Goal: Information Seeking & Learning: Learn about a topic

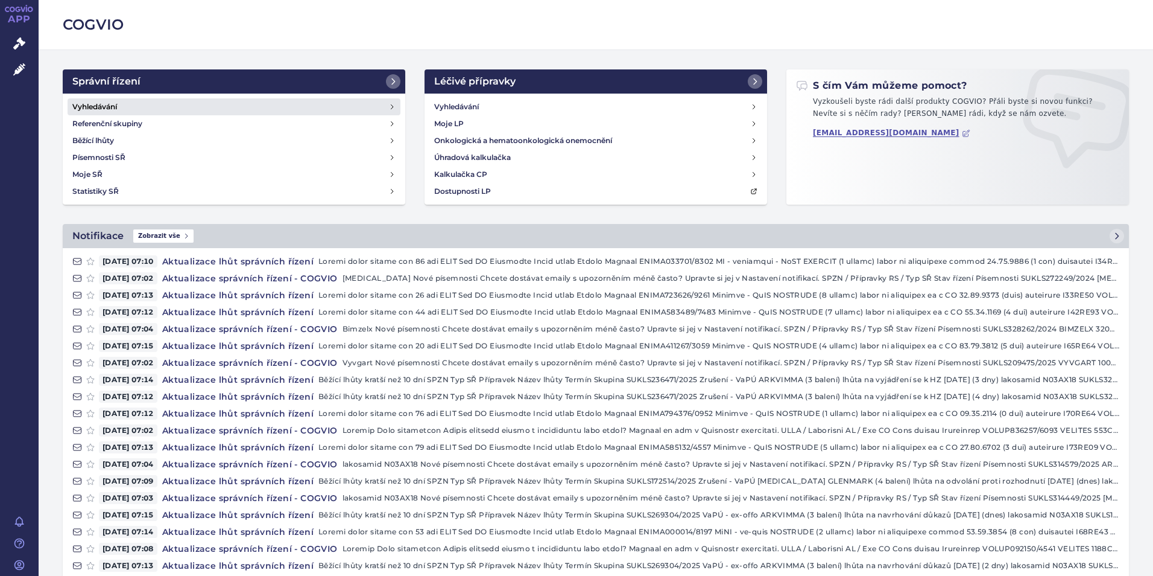
click at [101, 103] on h4 "Vyhledávání" at bounding box center [94, 107] width 45 height 12
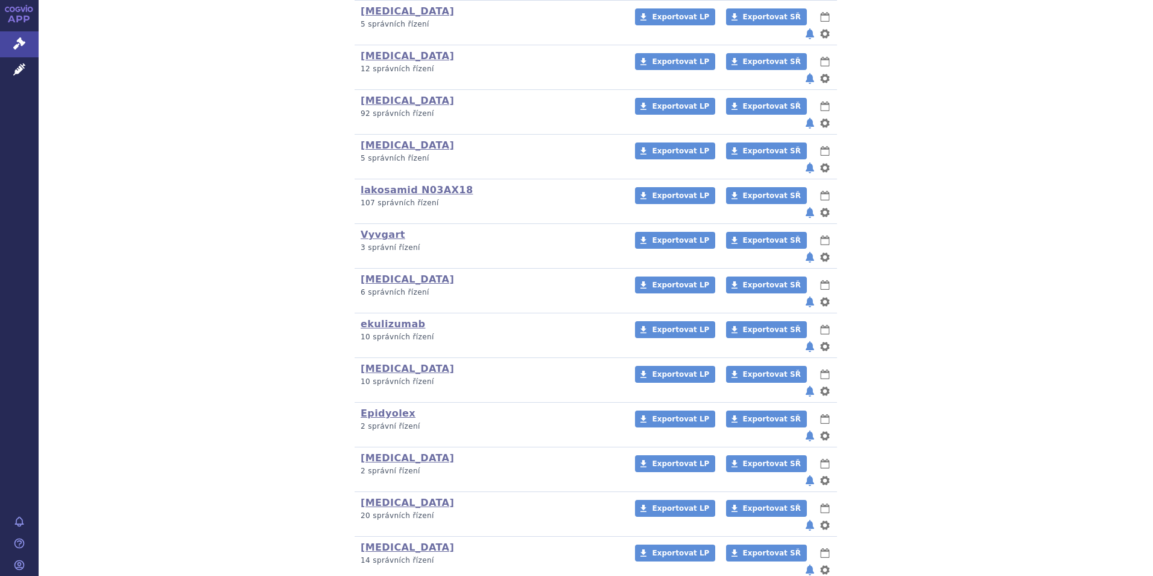
scroll to position [328, 0]
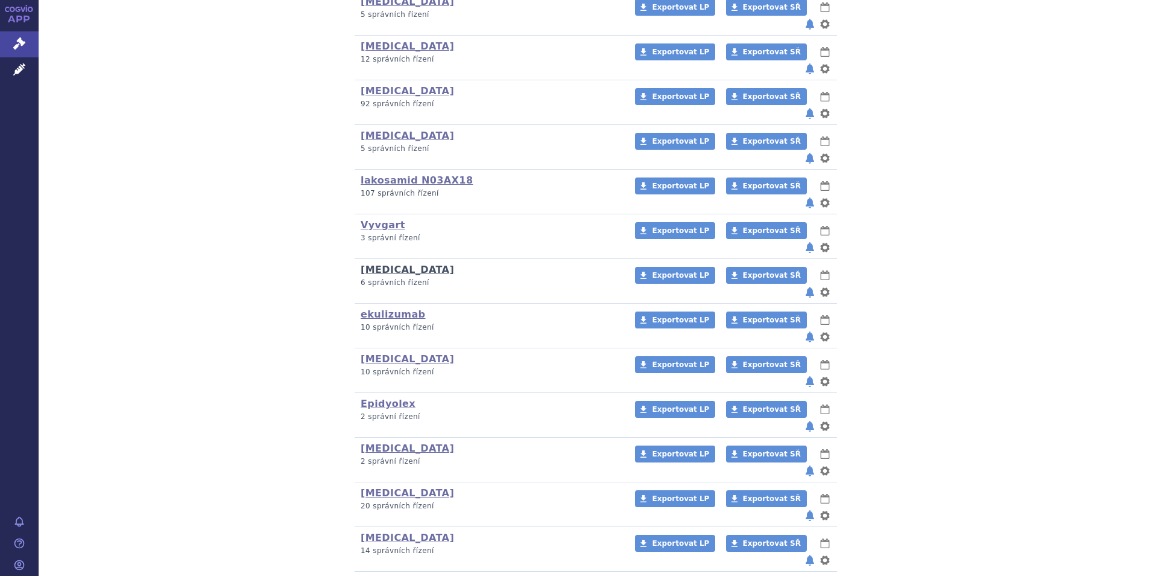
click at [369, 264] on link "[MEDICAL_DATA]" at bounding box center [408, 269] width 94 height 11
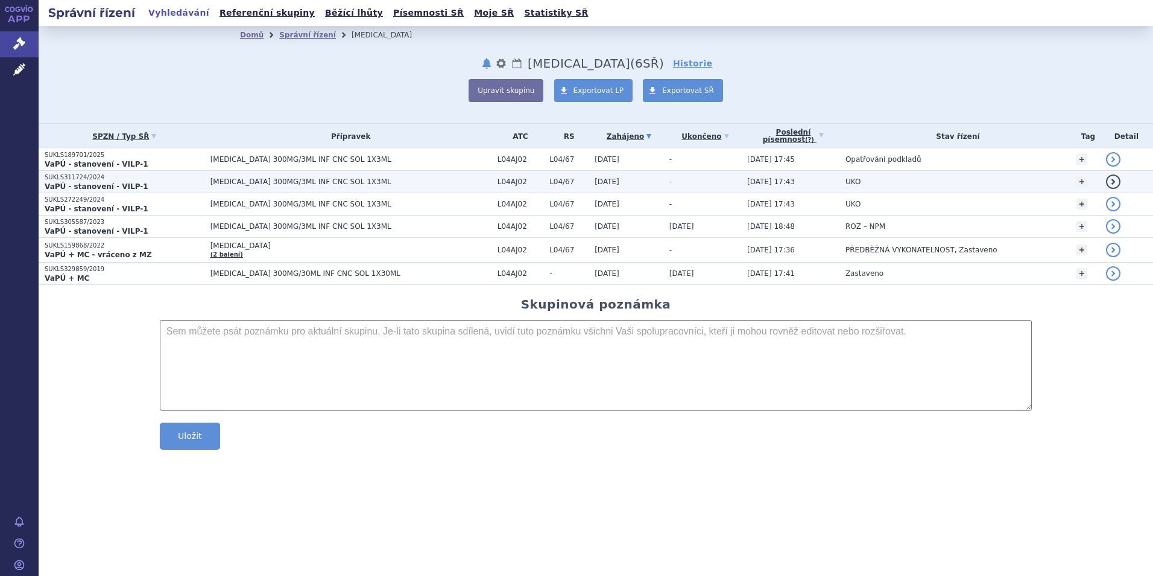
click at [101, 182] on strong "VaPÚ - stanovení - VILP-1" at bounding box center [97, 186] width 104 height 8
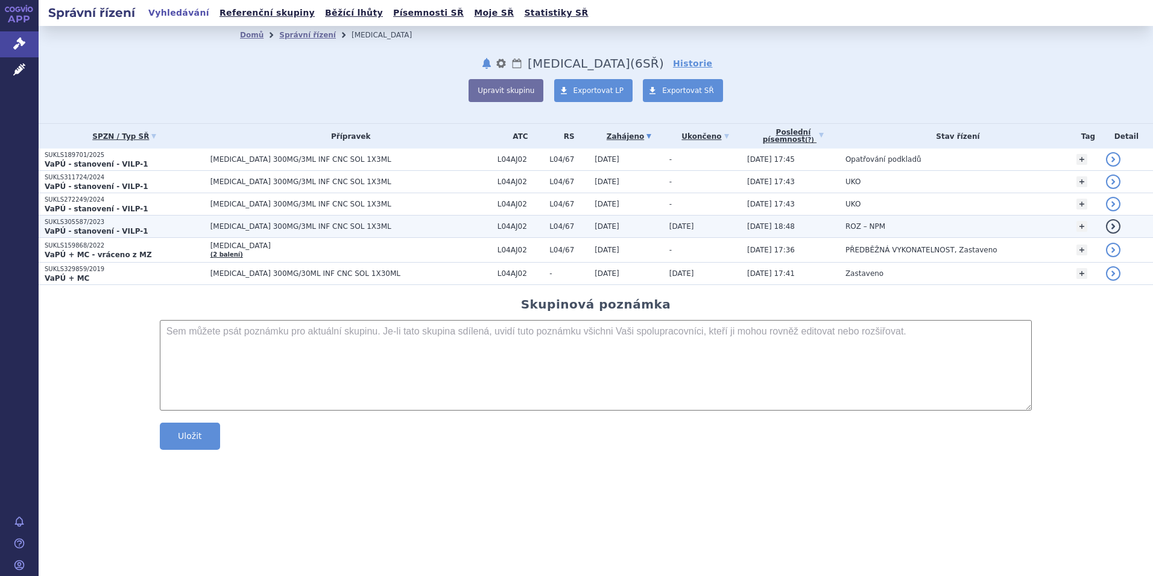
click at [86, 227] on strong "VaPÚ - stanovení - VILP-1" at bounding box center [97, 231] width 104 height 8
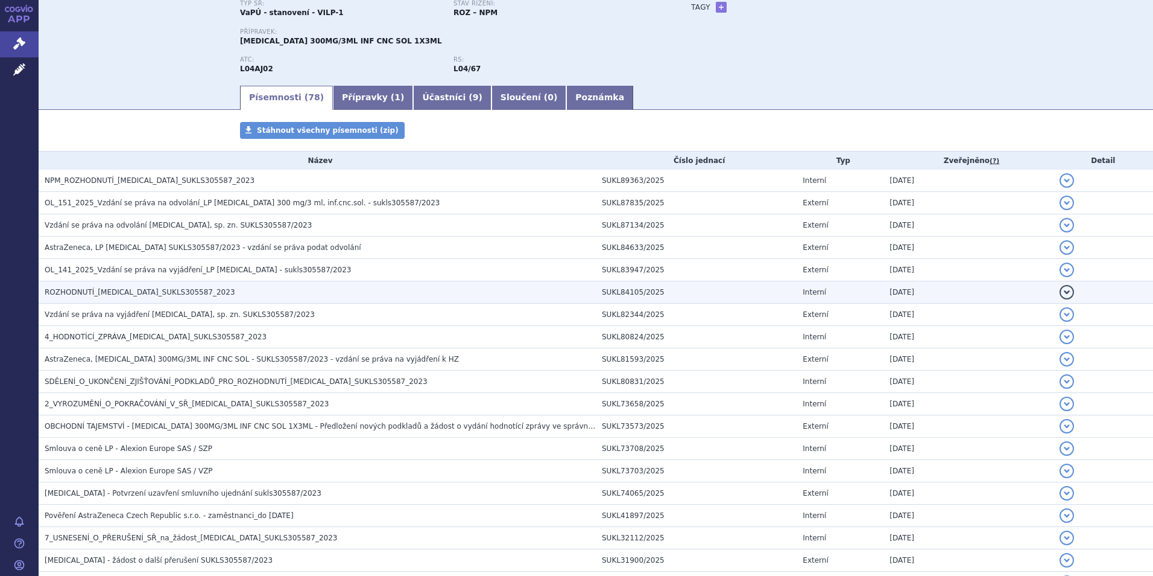
scroll to position [121, 0]
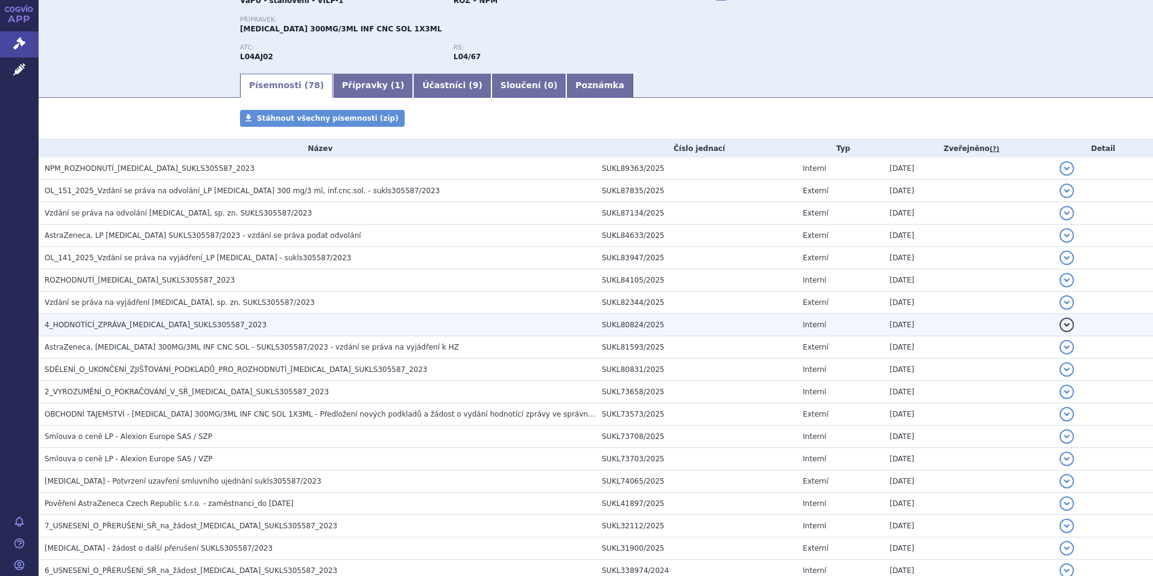
click at [131, 325] on span "4_HODNOTÍCÍ_ZPRÁVA_[MEDICAL_DATA]_SUKLS305587_2023" at bounding box center [156, 324] width 222 height 8
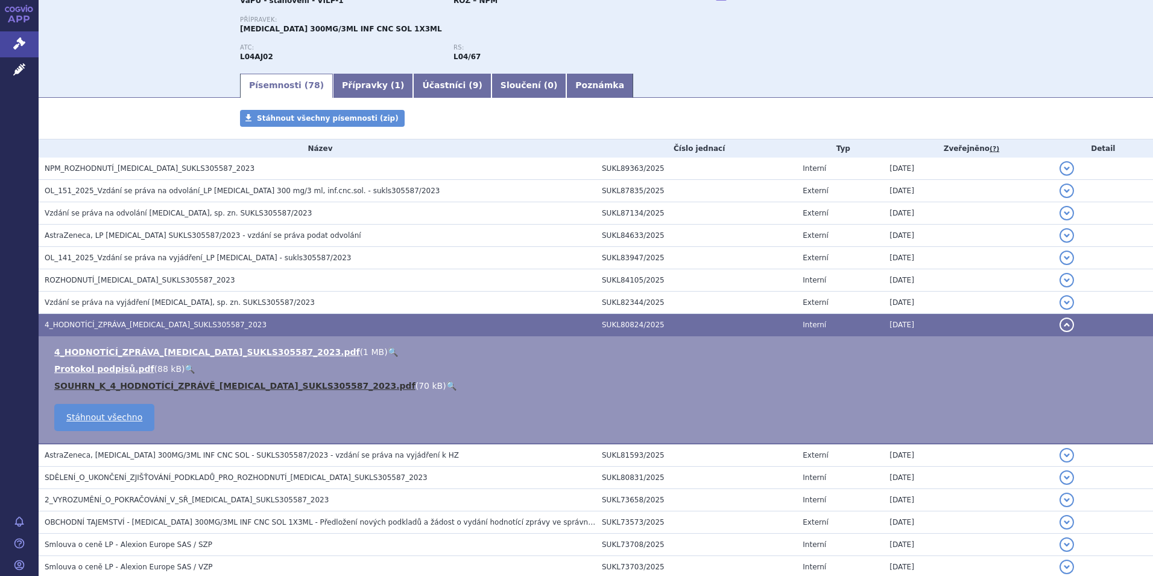
click at [168, 381] on link "SOUHRN_K_4_HODNOTÍCÍ_ZPRÁVĚ_[MEDICAL_DATA]_SUKLS305587_2023.pdf" at bounding box center [234, 386] width 361 height 10
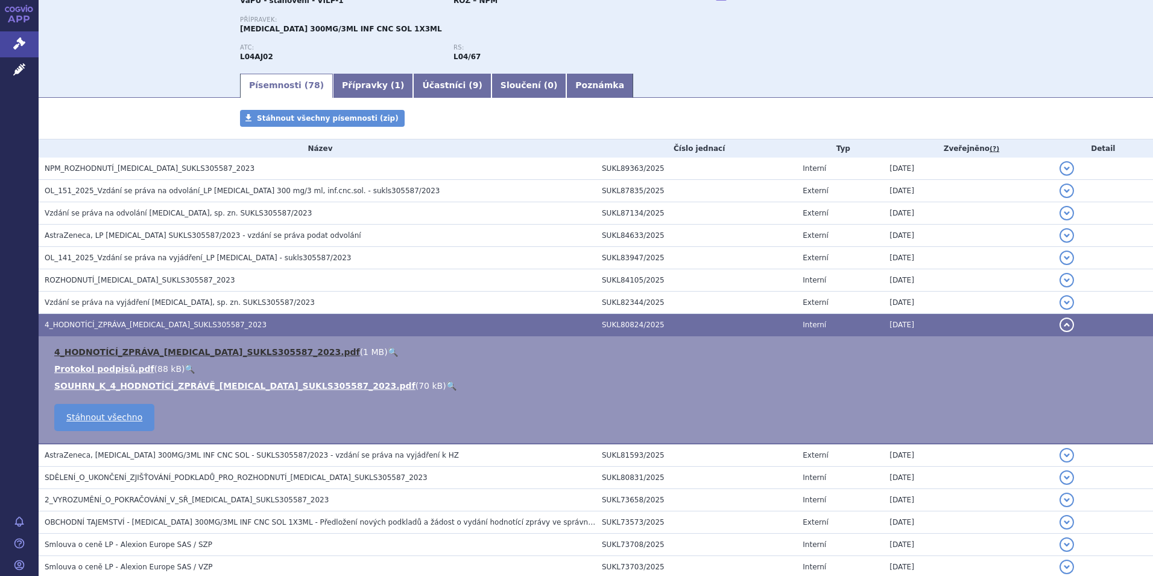
click at [190, 347] on link "4_HODNOTÍCÍ_ZPRÁVA_[MEDICAL_DATA]_SUKLS305587_2023.pdf" at bounding box center [207, 352] width 306 height 10
